Goal: Information Seeking & Learning: Understand process/instructions

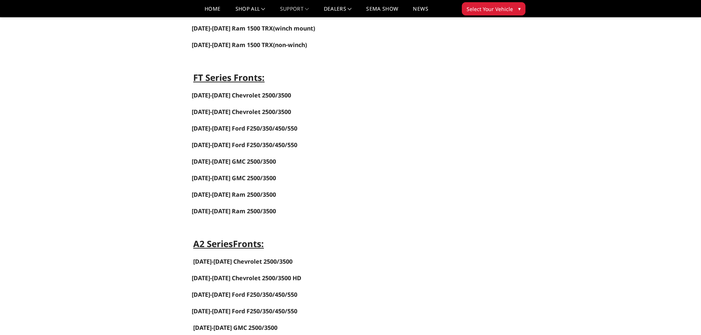
scroll to position [294, 0]
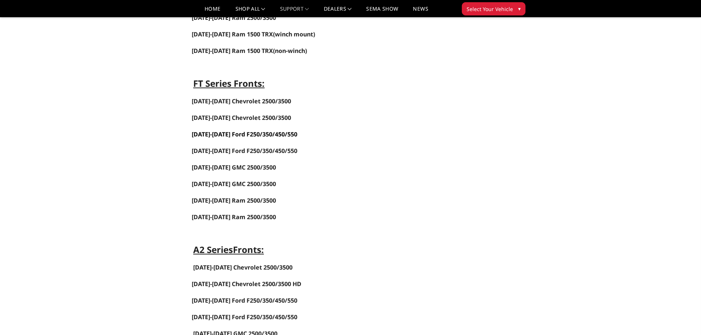
click at [240, 133] on span "[DATE]-[DATE] Ford F250/350/450/550" at bounding box center [245, 134] width 106 height 8
click at [225, 167] on link "[DATE]-[DATE] GMC 2500/3500" at bounding box center [234, 167] width 84 height 8
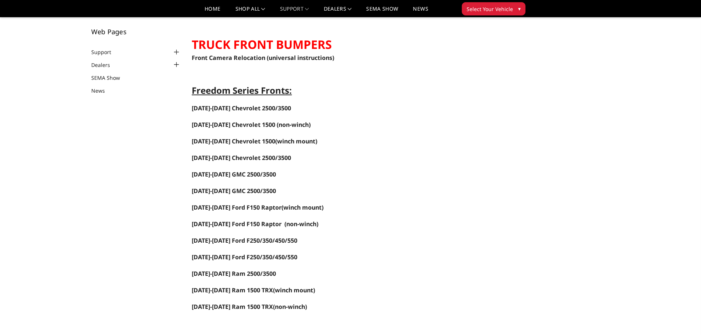
scroll to position [74, 0]
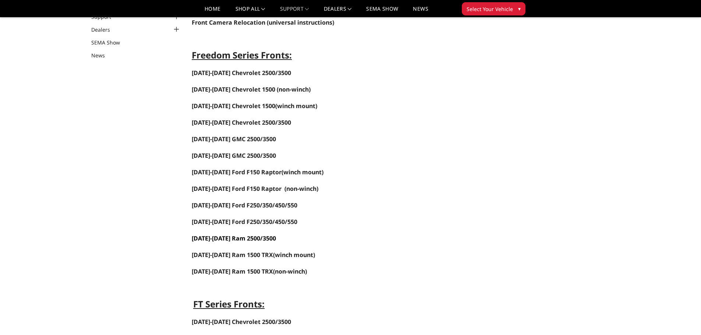
click at [227, 239] on span "[DATE]-[DATE] Ram 2500/3500" at bounding box center [234, 238] width 84 height 8
click at [239, 72] on span "[DATE]-[DATE] Chevrolet 2500/3500" at bounding box center [241, 73] width 99 height 8
click at [225, 138] on link "[DATE]-[DATE] GMC 2500/3500" at bounding box center [234, 139] width 84 height 8
click at [233, 205] on span "[DATE]-[DATE] Ford F250/350/450/550" at bounding box center [245, 205] width 106 height 8
click at [233, 139] on link "[DATE]-[DATE] GMC 2500/3500" at bounding box center [234, 139] width 84 height 8
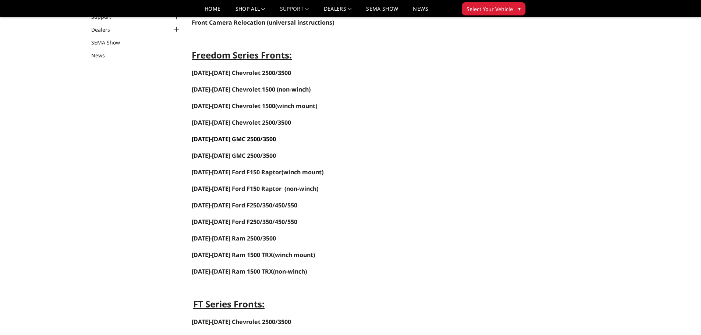
click at [237, 138] on link "[DATE]-[DATE] GMC 2500/3500" at bounding box center [234, 139] width 84 height 8
click at [253, 72] on span "[DATE]-[DATE] Chevrolet 2500/3500" at bounding box center [241, 73] width 99 height 8
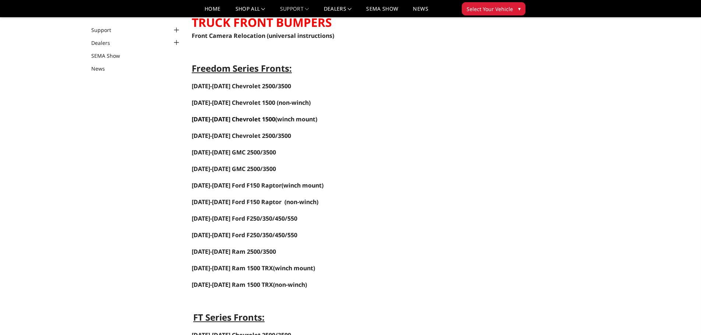
scroll to position [74, 0]
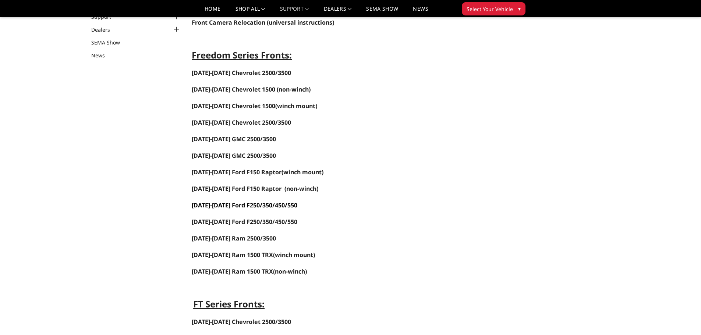
click at [235, 206] on span "[DATE]-[DATE] Ford F250/350/450/550" at bounding box center [245, 205] width 106 height 8
